Goal: Check status

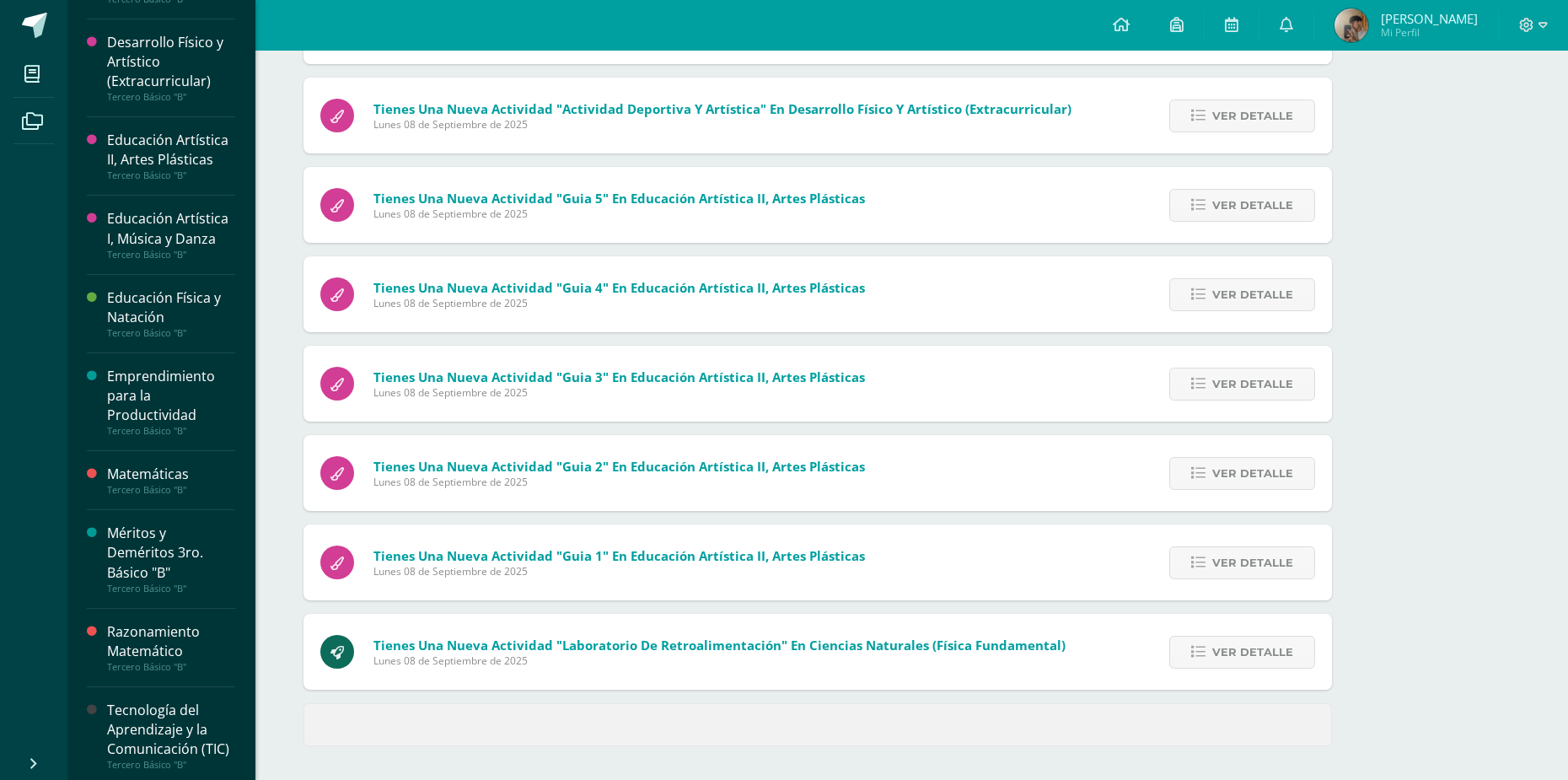
scroll to position [574, 0]
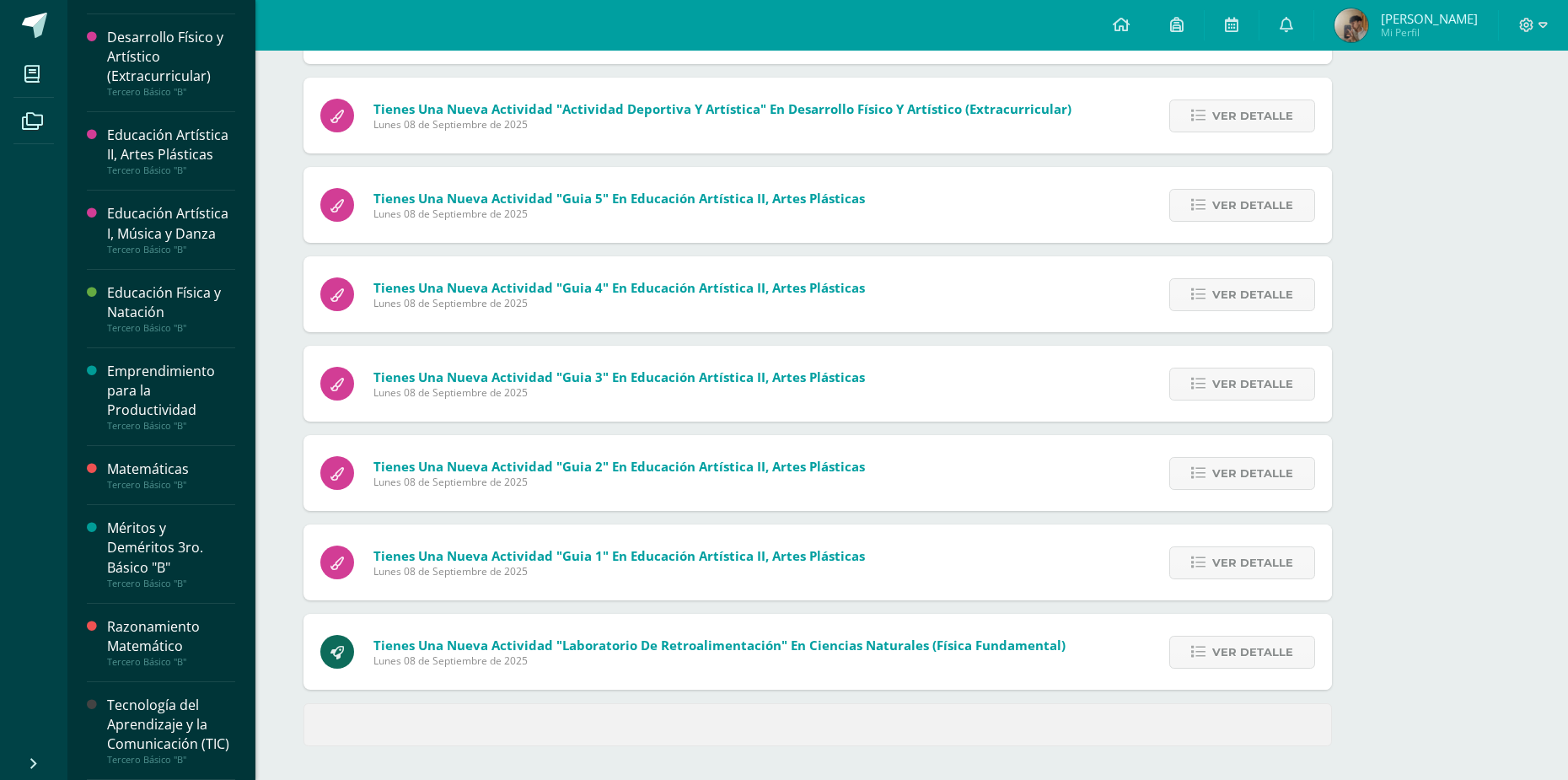
click at [155, 625] on div "Razonamiento Matemático" at bounding box center [171, 637] width 128 height 39
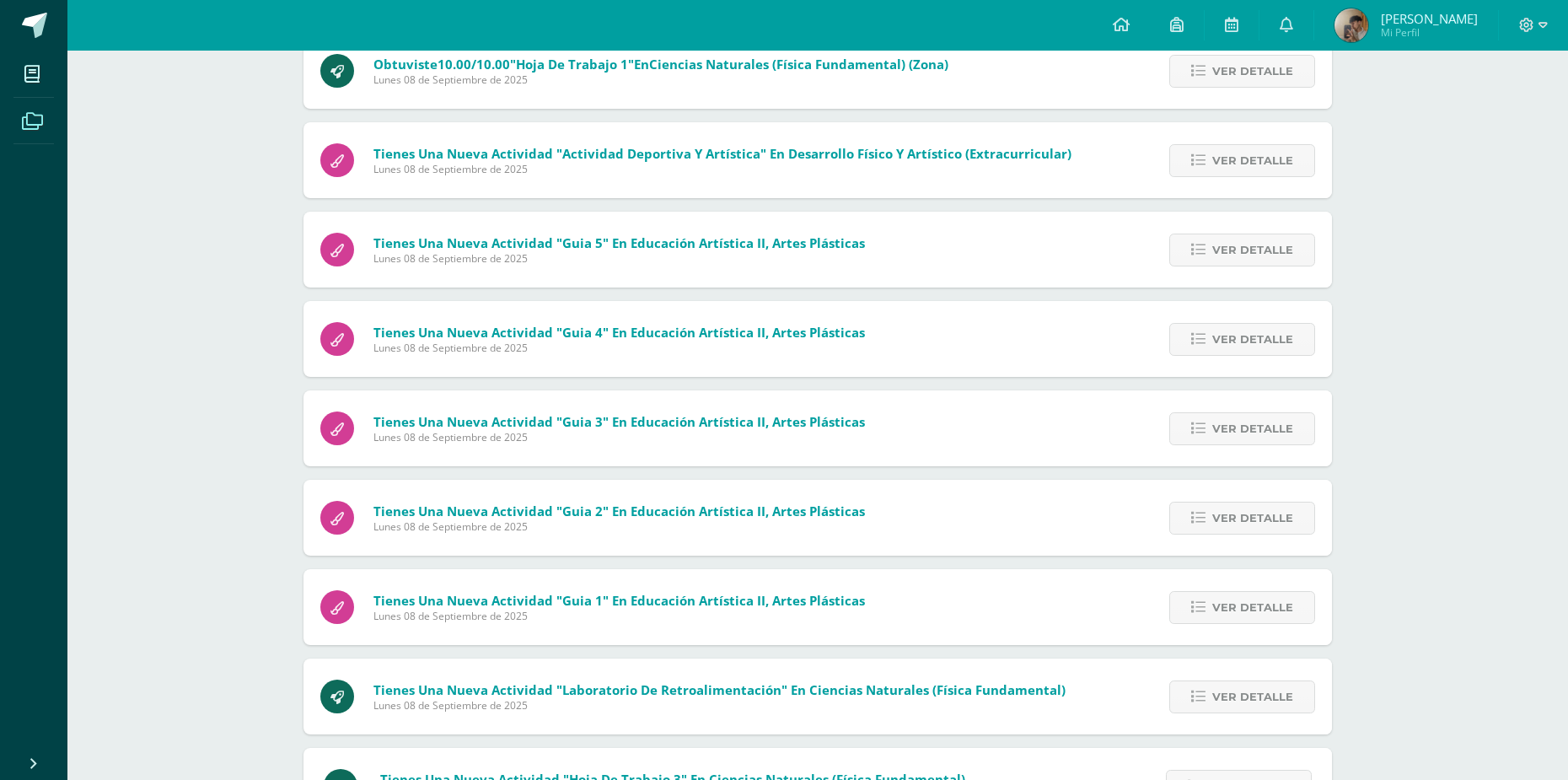
scroll to position [113, 0]
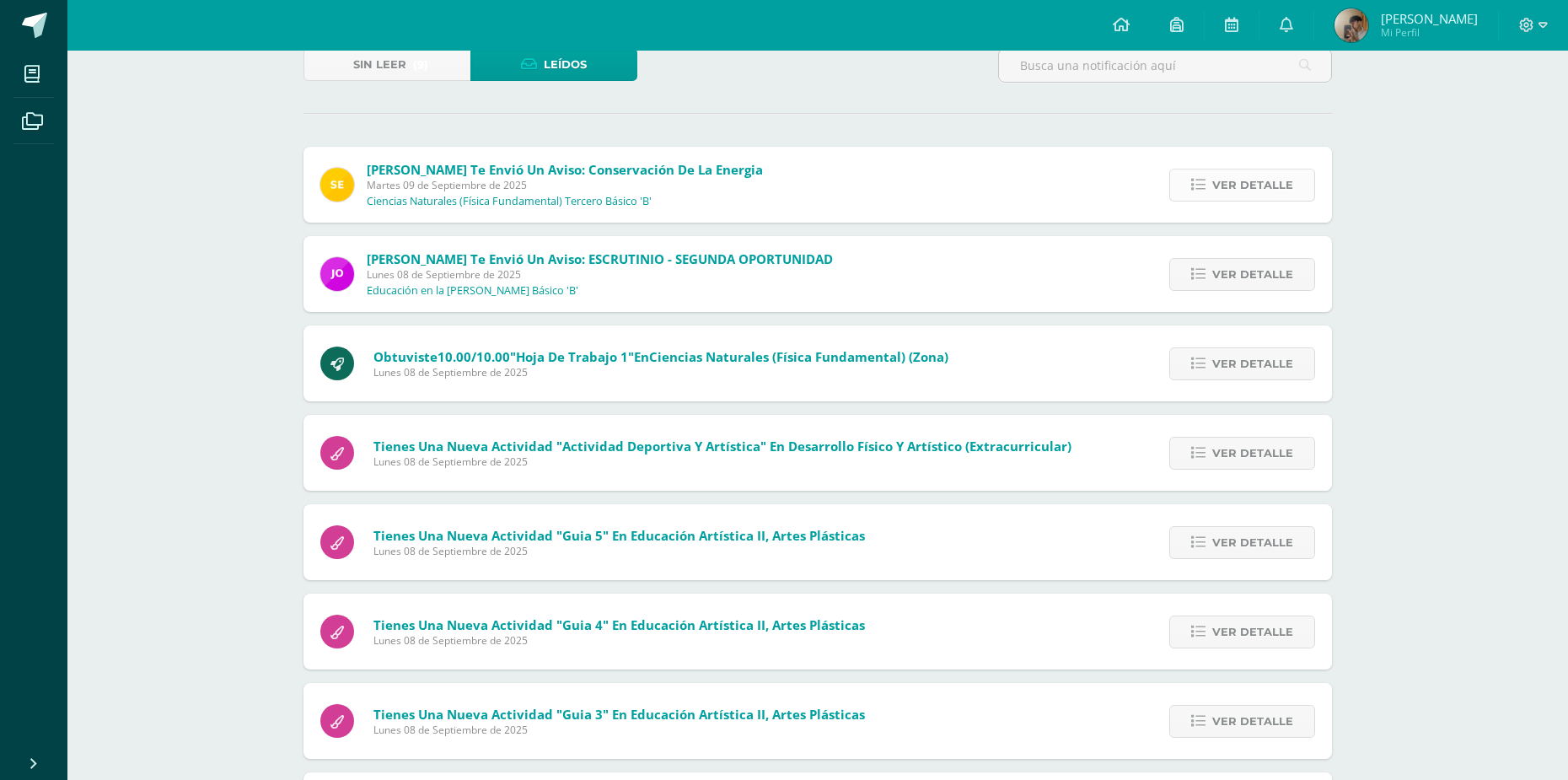
click at [1202, 178] on icon at bounding box center [1198, 185] width 14 height 14
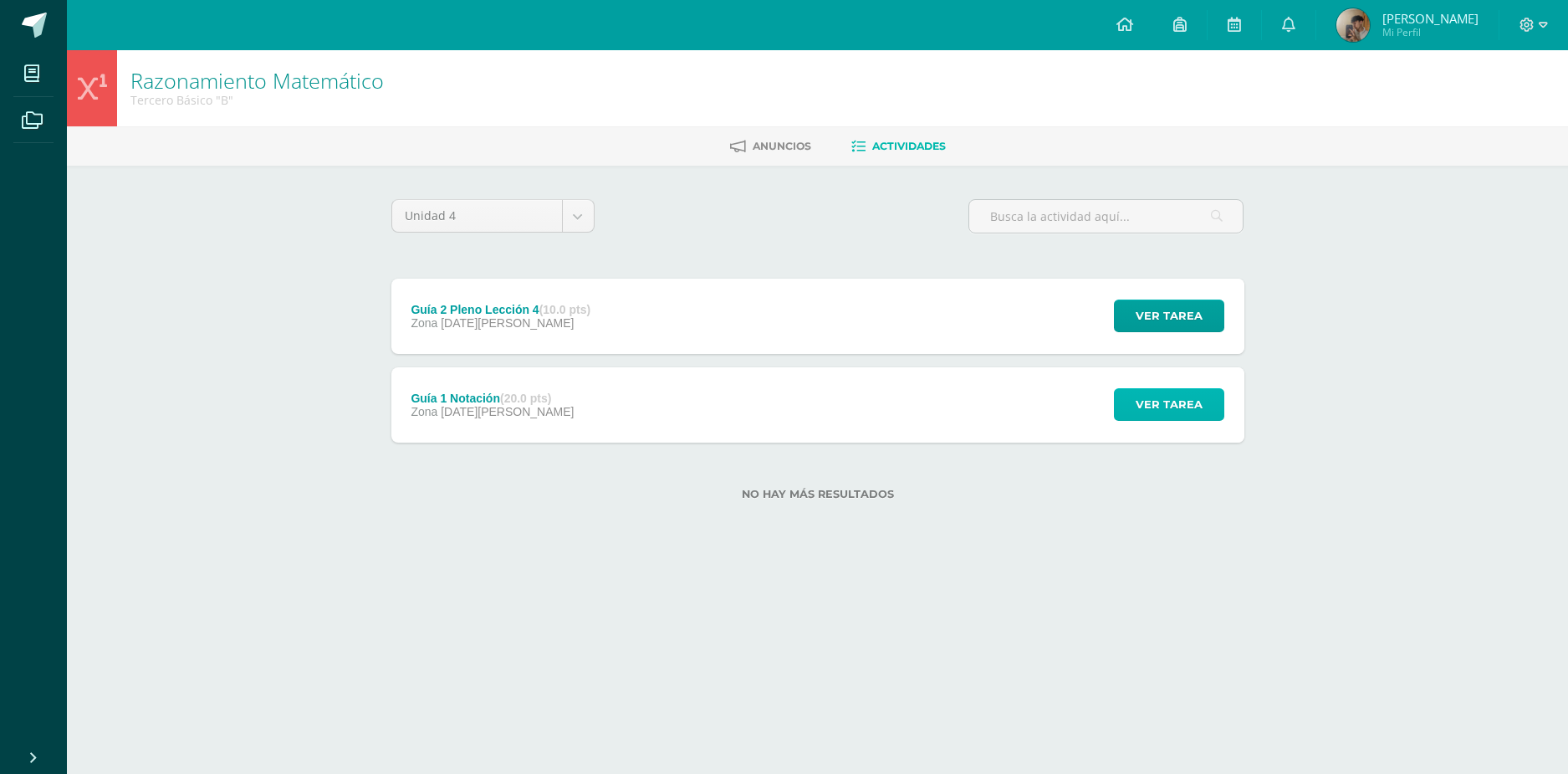
click at [1167, 405] on span "Ver tarea" at bounding box center [1168, 404] width 67 height 31
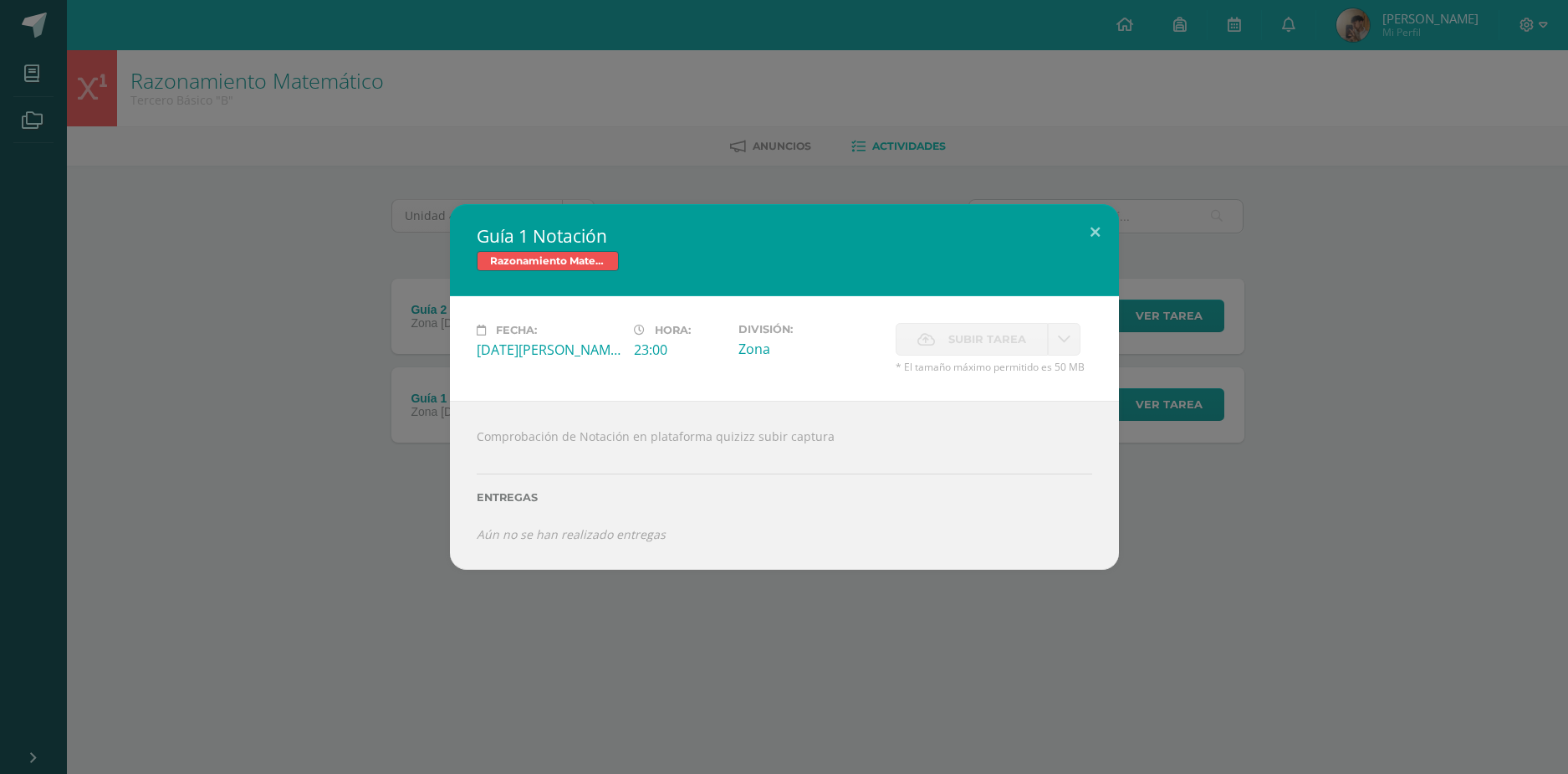
click at [364, 390] on div "Guía 1 Notación Razonamiento Matemático Fecha: Sábado 23 de Agosto Hora: 23:00 …" at bounding box center [784, 386] width 1554 height 365
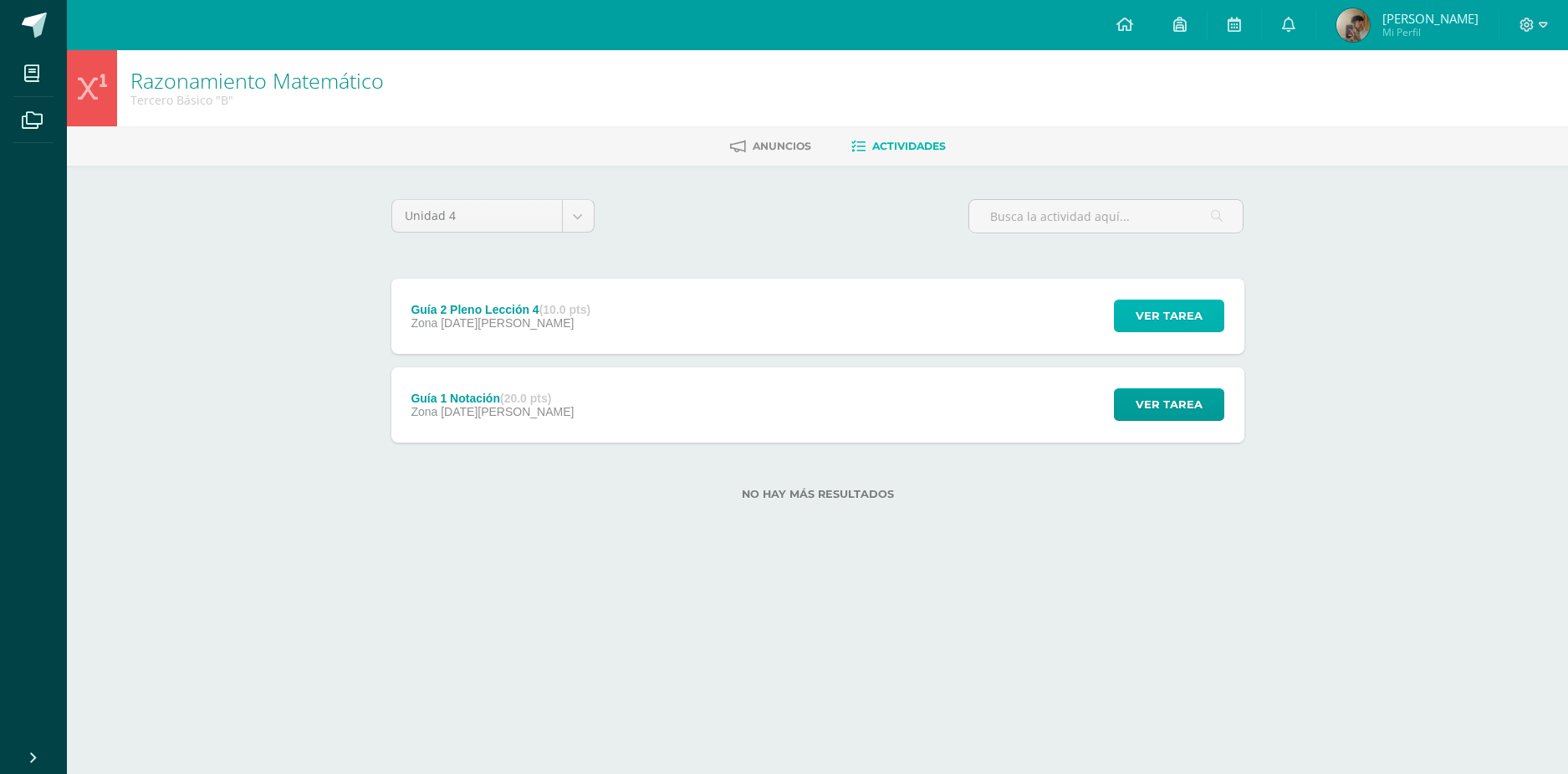
click at [1166, 313] on span "Ver tarea" at bounding box center [1168, 316] width 67 height 31
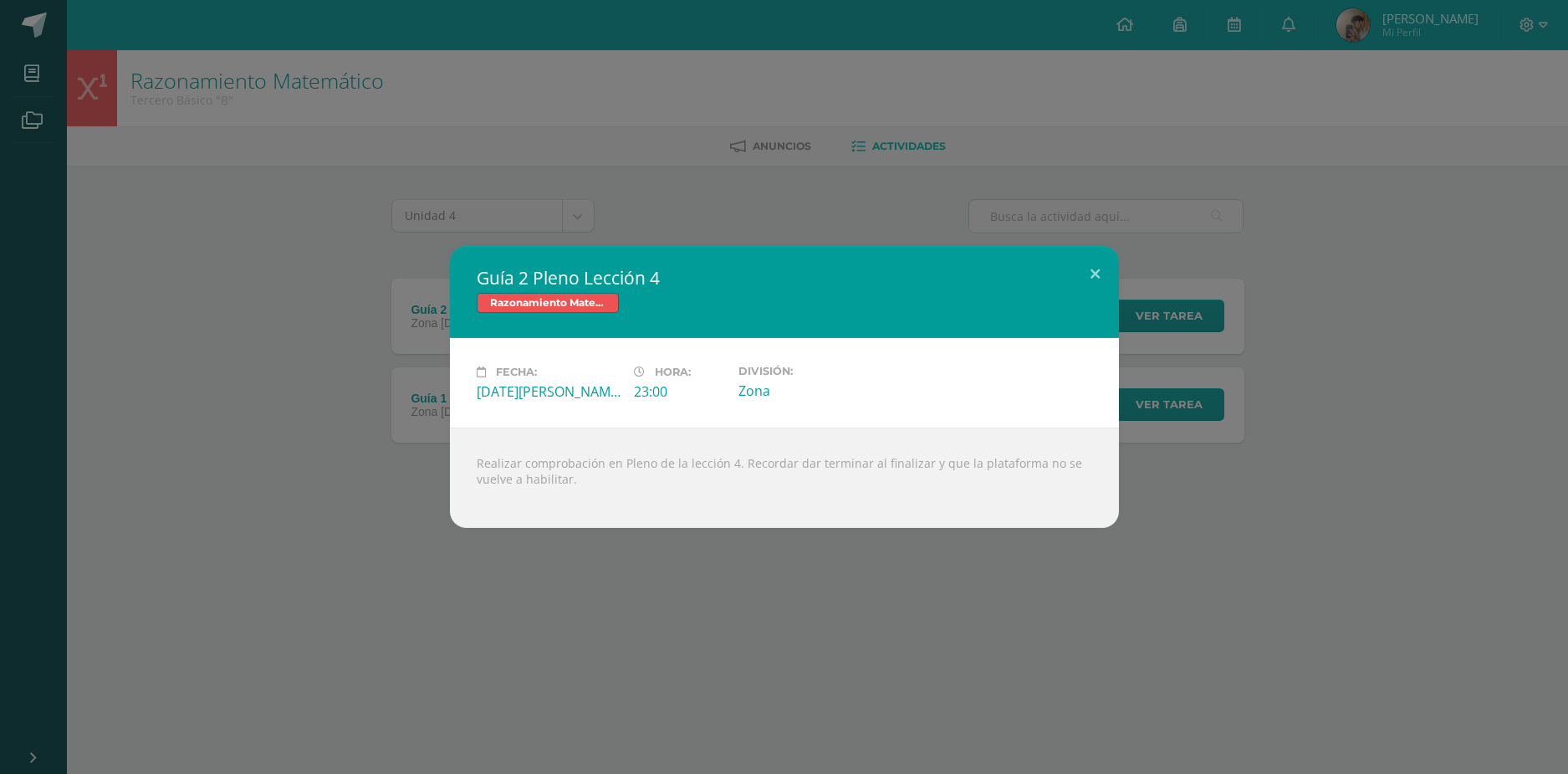
click at [1275, 139] on div "Guía 2 Pleno Lección 4 Razonamiento Matemático Fecha: Sábado 30 de Agosto Hora:…" at bounding box center [784, 387] width 1568 height 774
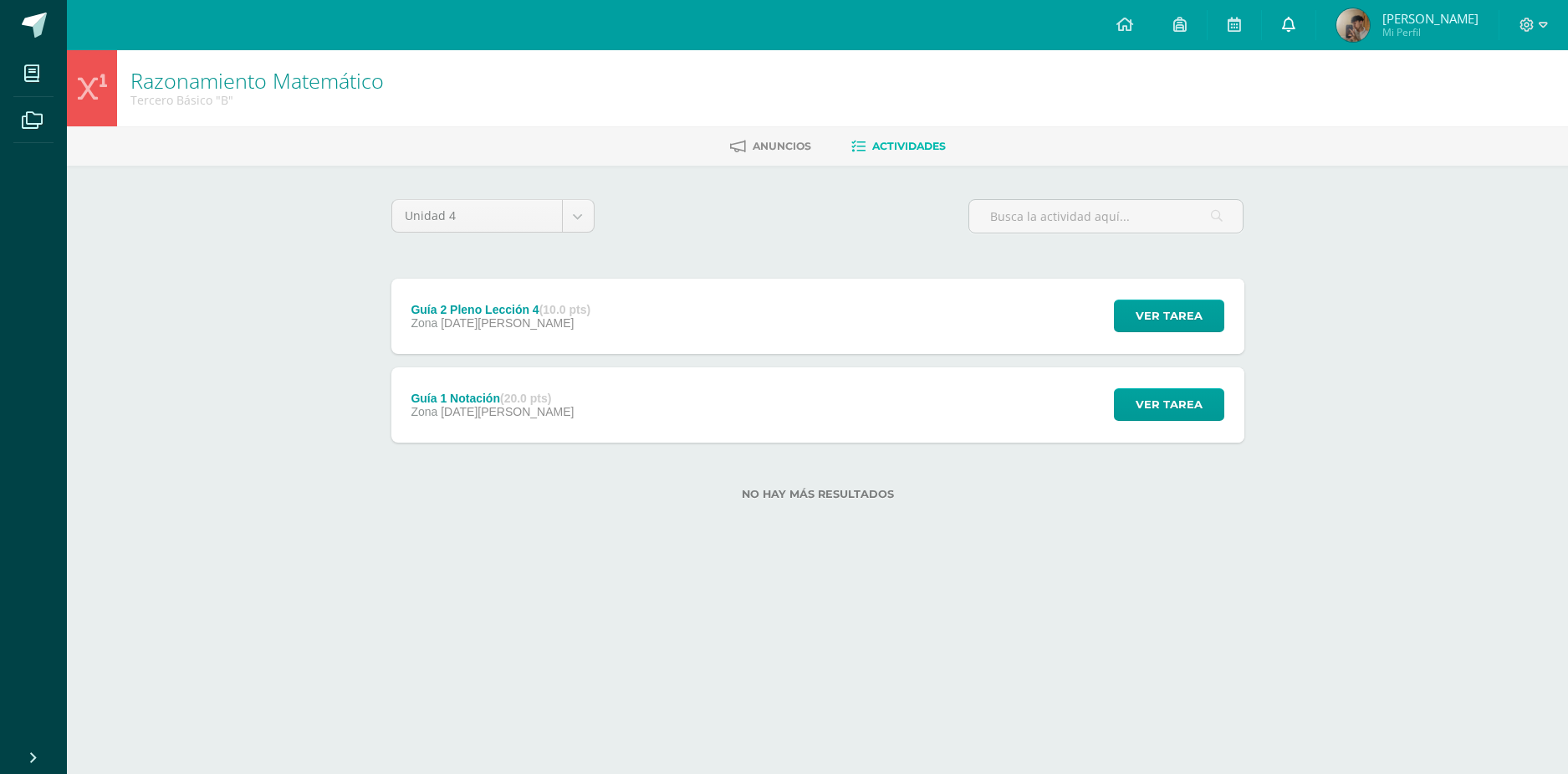
click at [1293, 30] on icon at bounding box center [1288, 24] width 13 height 15
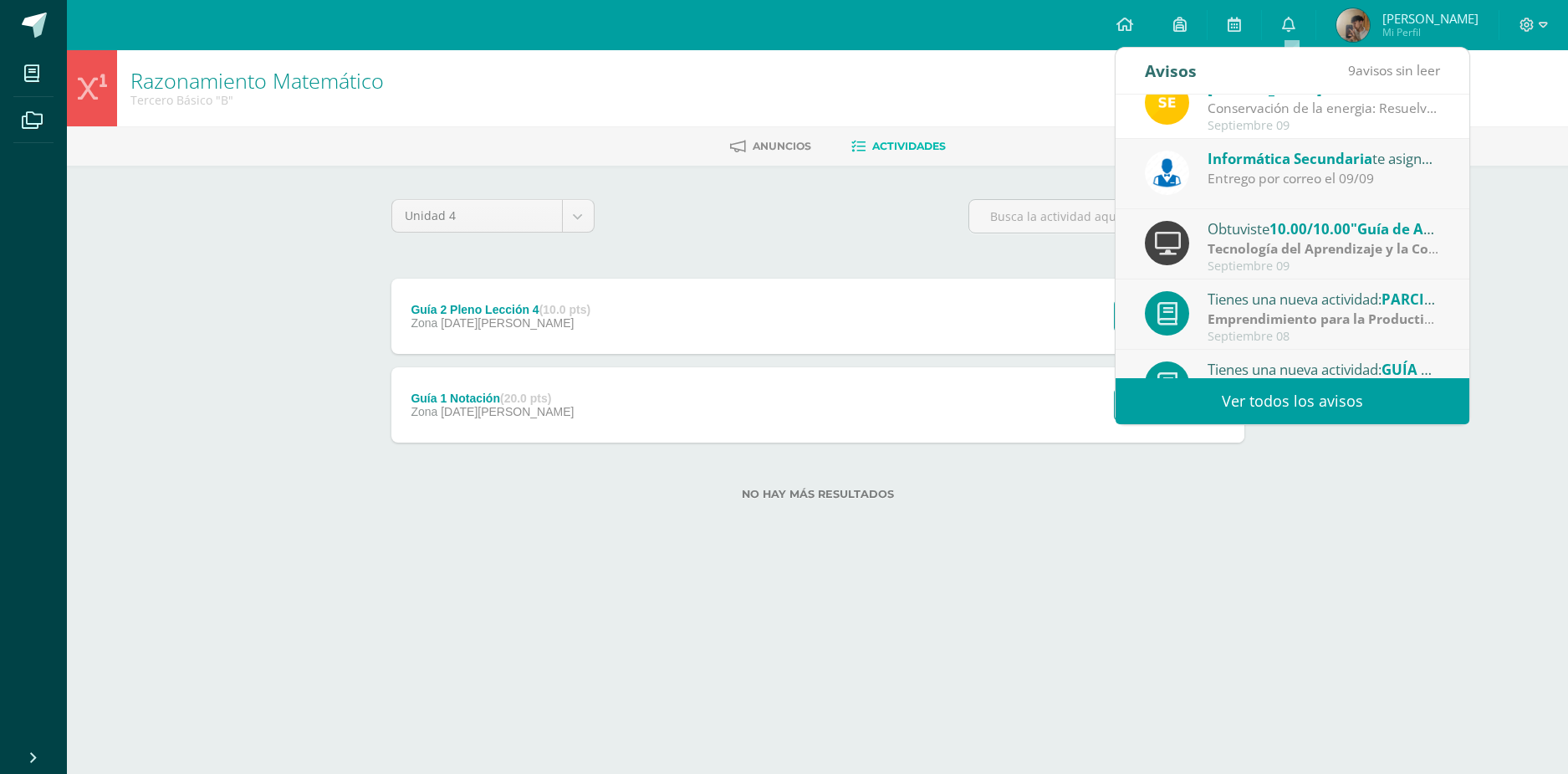
scroll to position [167, 0]
click at [1298, 217] on div "Obtuviste 10.00/10.00 "Guía de Aprendizaje 3" en Tecnología del Aprendizaje y l…" at bounding box center [1323, 227] width 233 height 22
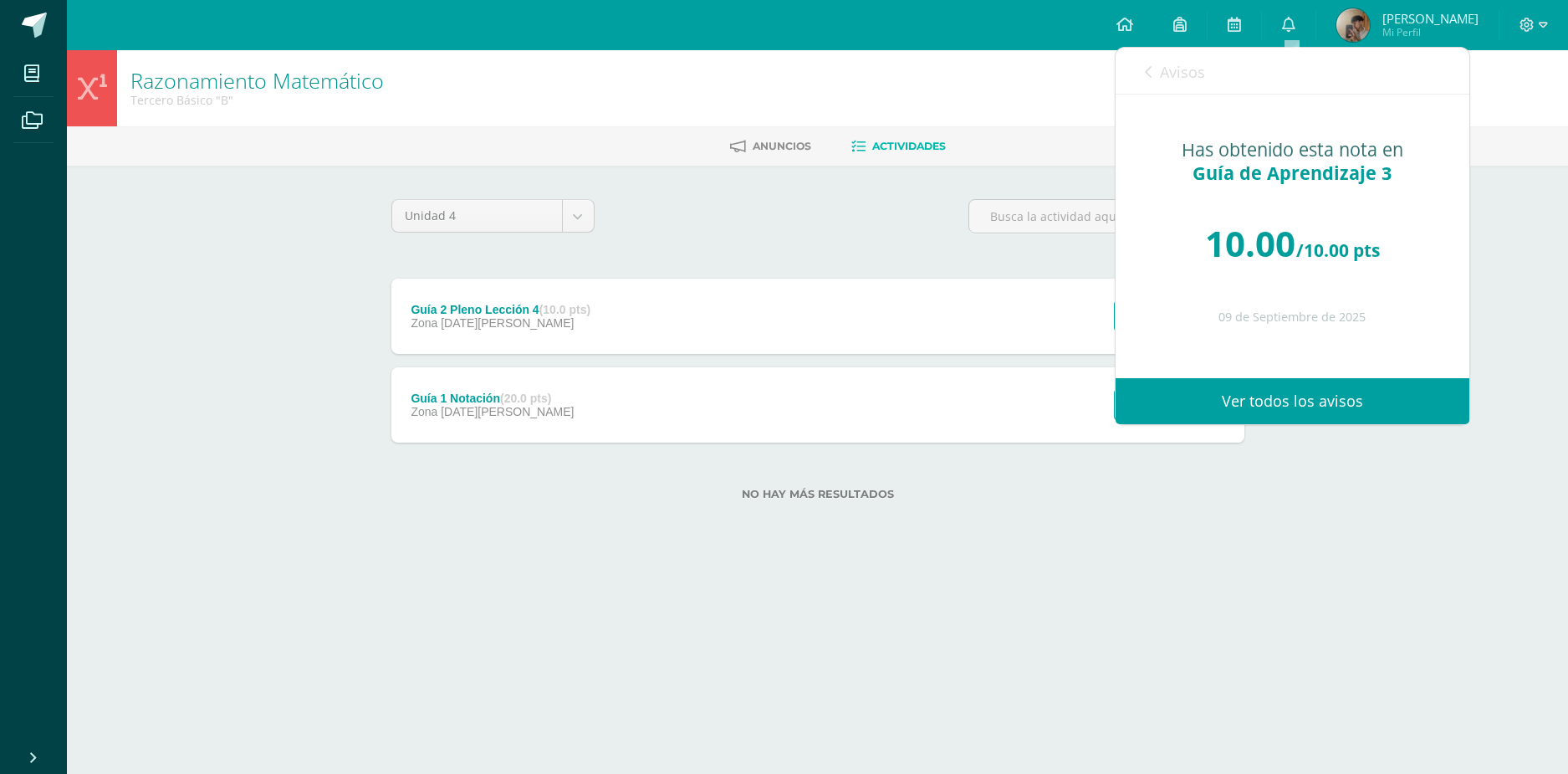
click at [1190, 86] on link "Avisos" at bounding box center [1174, 71] width 60 height 48
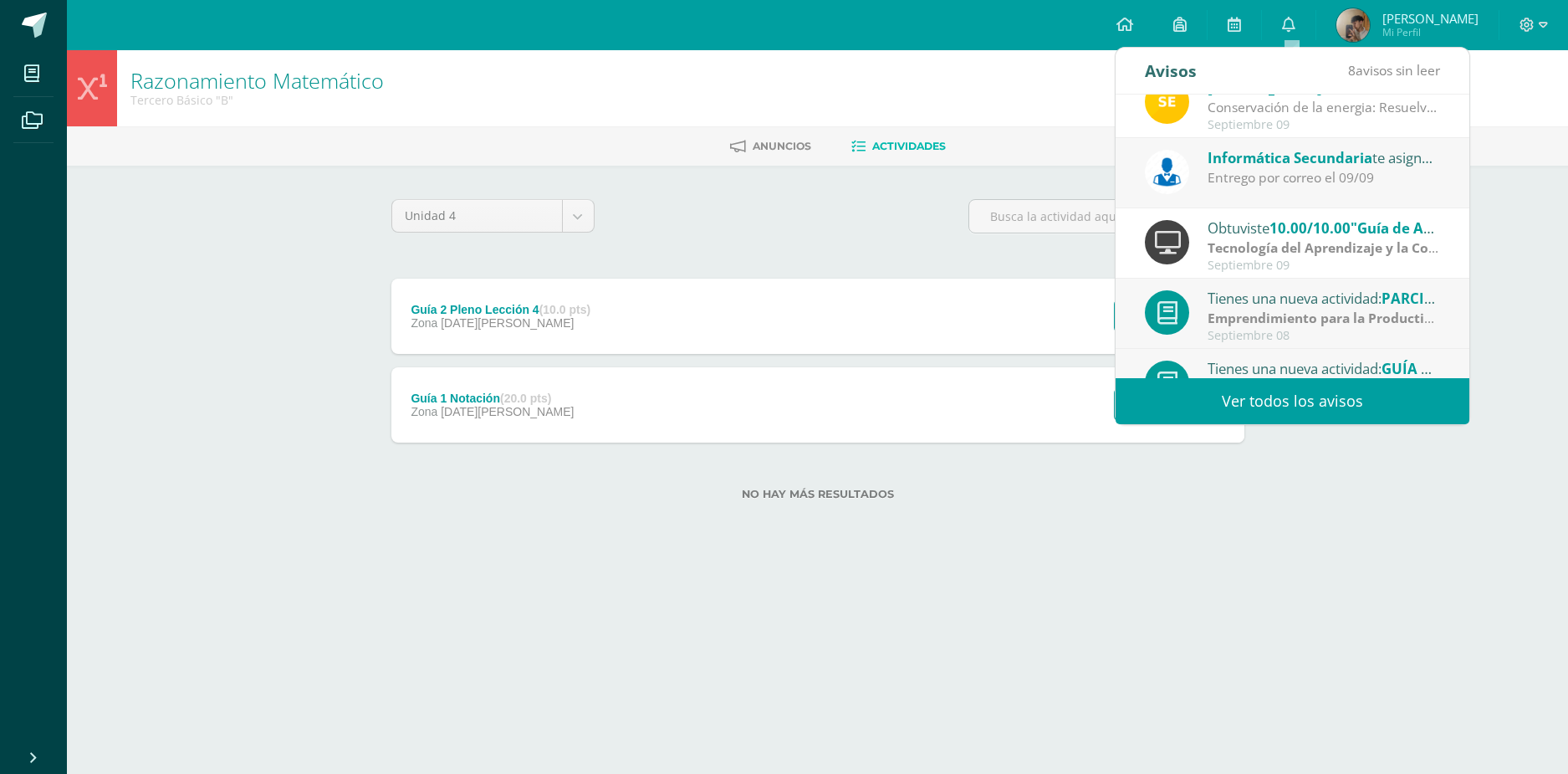
click at [1229, 186] on div "Entrego por correo el 09/09" at bounding box center [1323, 178] width 233 height 19
click at [1215, 174] on div "Entrego por correo el 09/09" at bounding box center [1323, 178] width 233 height 19
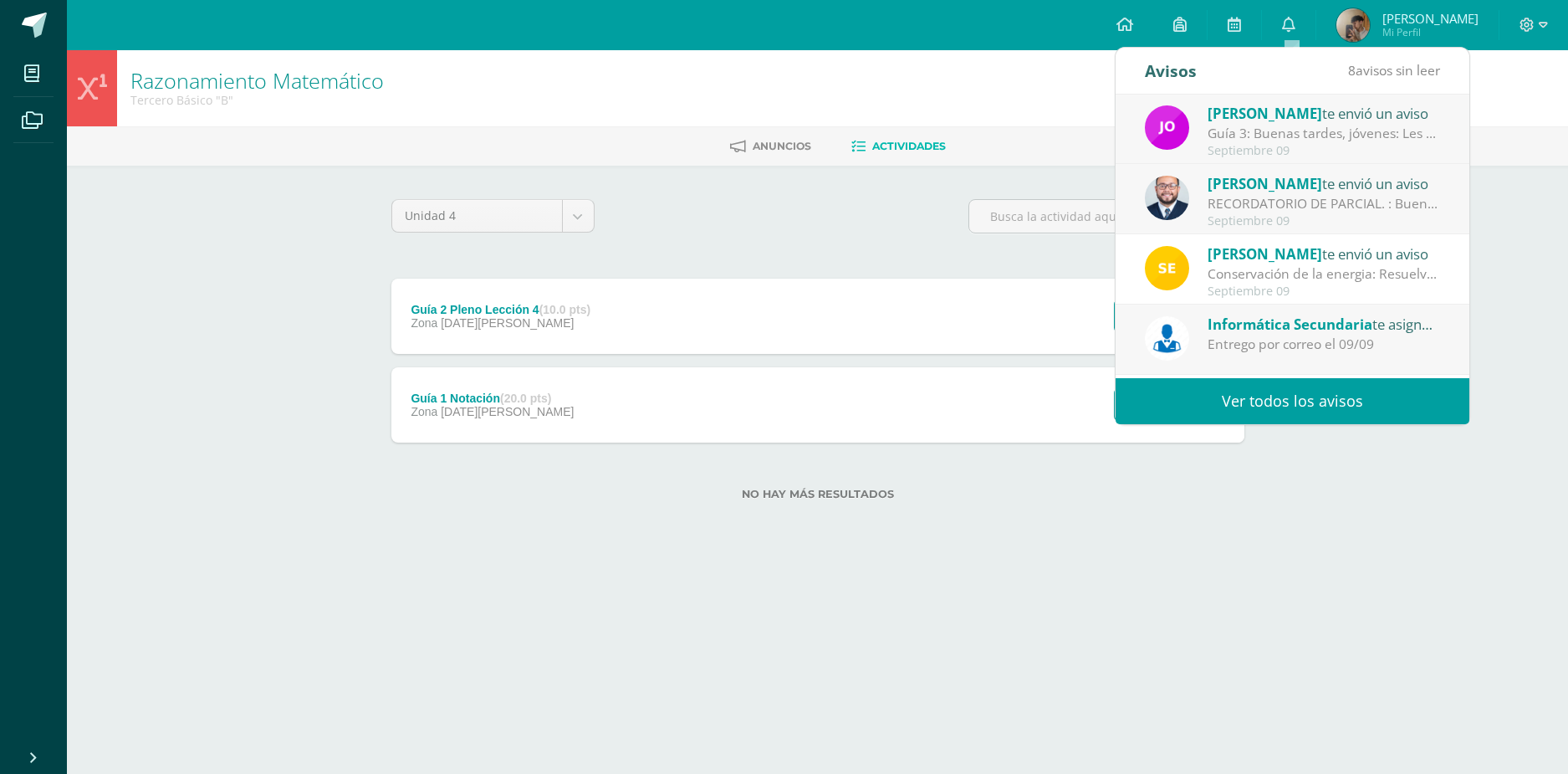
scroll to position [0, 0]
click at [1235, 402] on link "Ver todos los avisos" at bounding box center [1292, 401] width 354 height 46
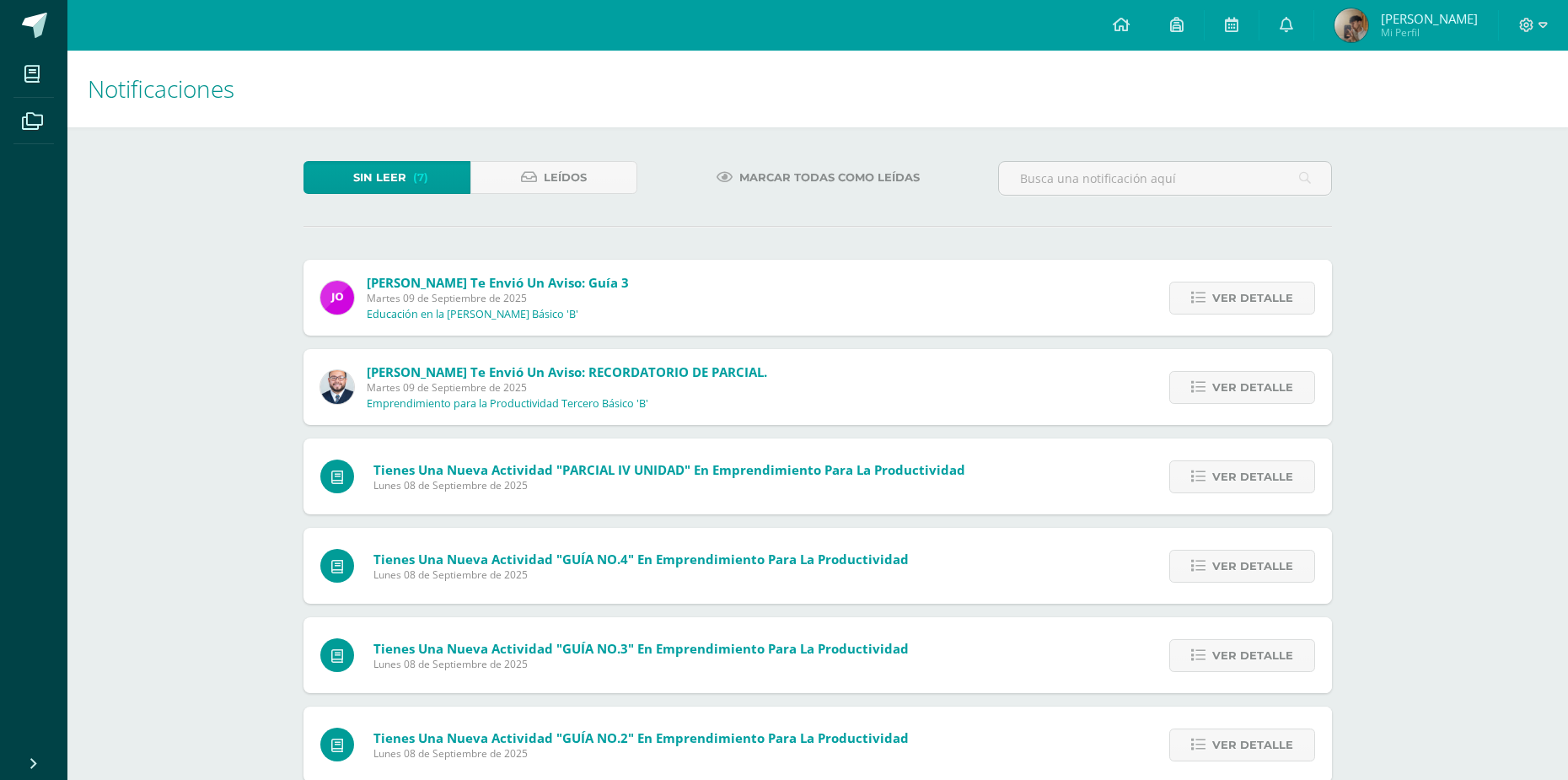
click at [820, 173] on span "Marcar todas como leídas" at bounding box center [829, 177] width 180 height 32
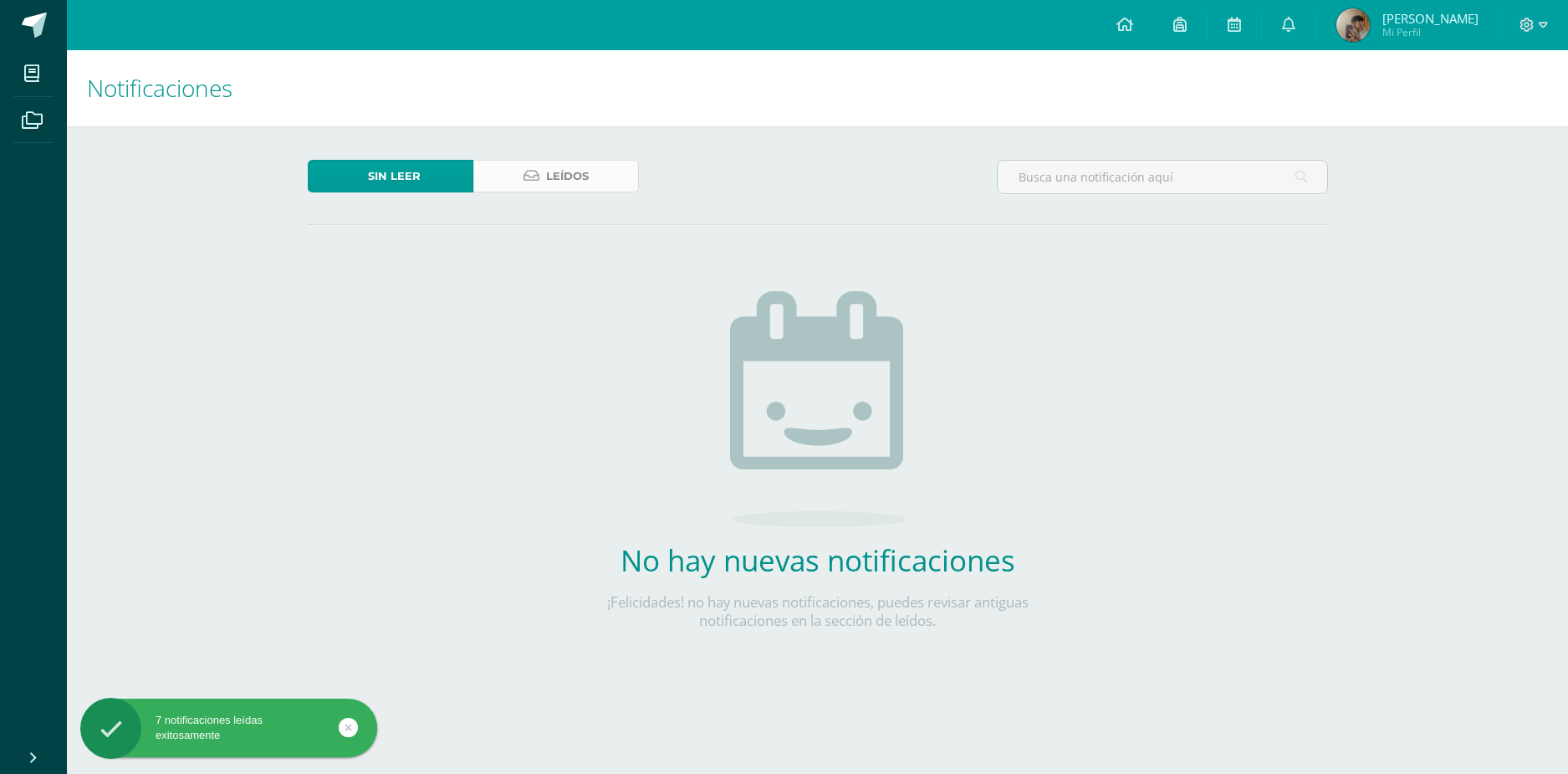
click at [612, 179] on link "Leídos" at bounding box center [556, 175] width 166 height 32
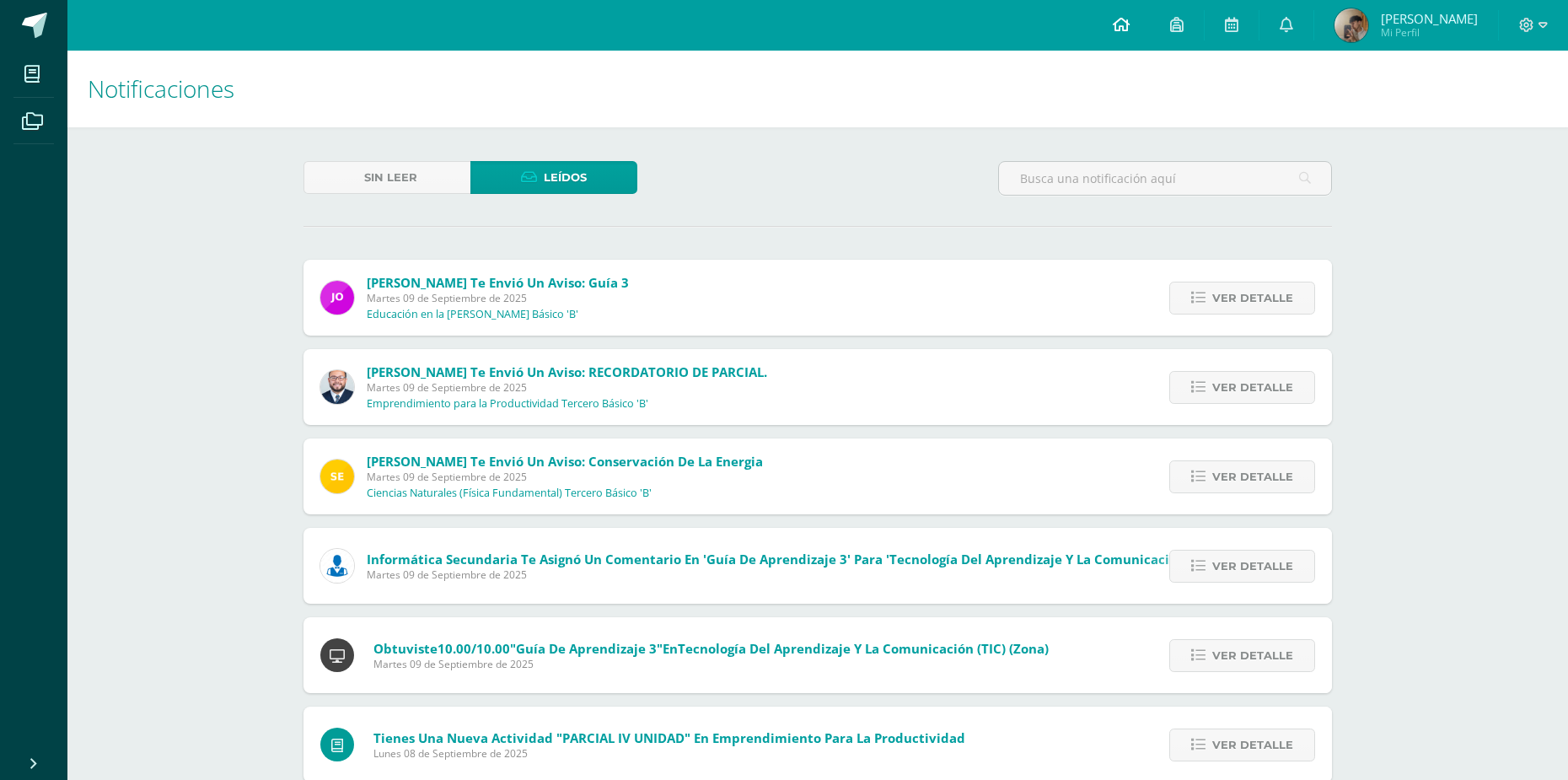
click at [1109, 41] on link at bounding box center [1121, 25] width 57 height 51
